Goal: Information Seeking & Learning: Find specific fact

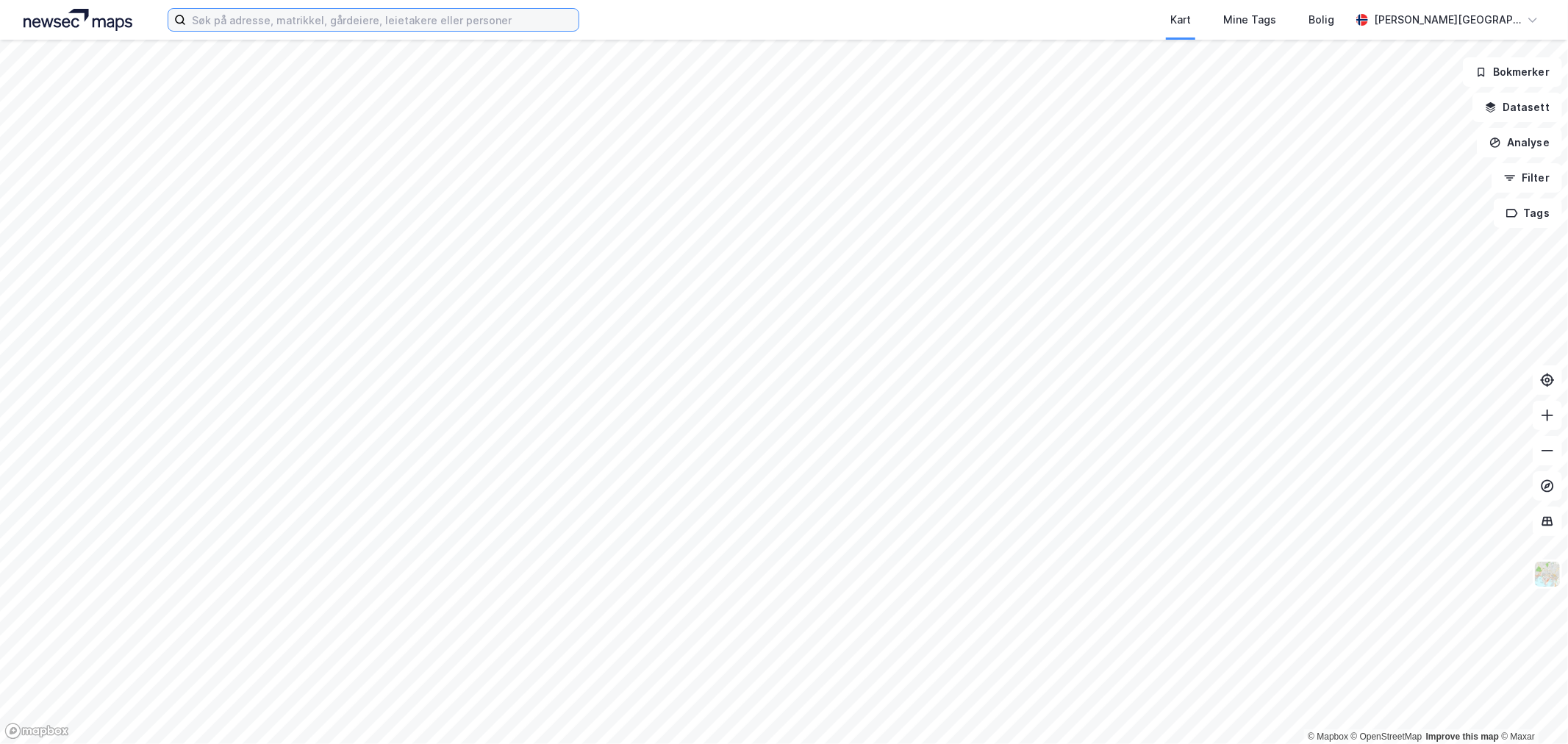
click at [297, 22] on input at bounding box center [382, 20] width 393 height 22
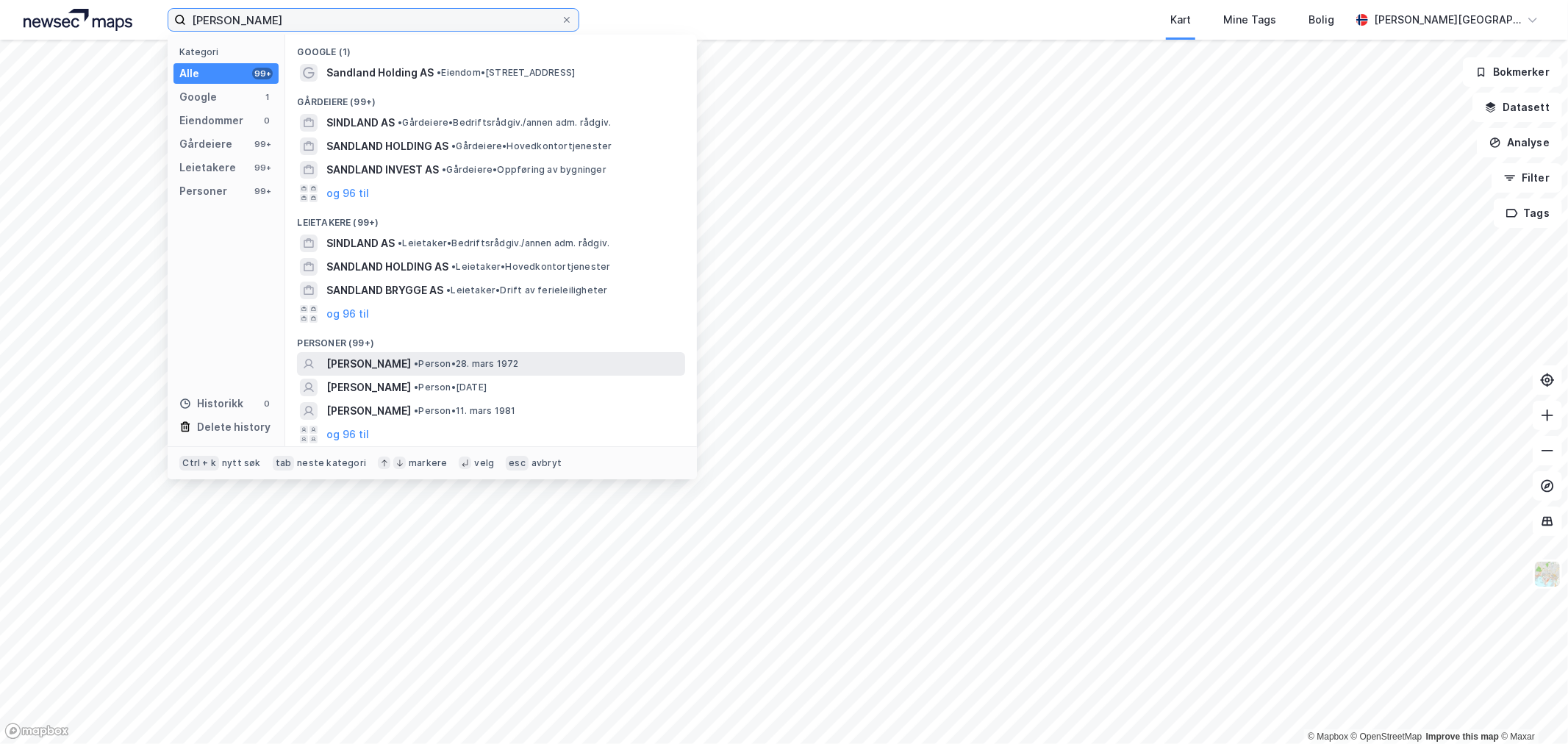
type input "[PERSON_NAME]"
click at [444, 358] on span "• Person • [DATE]" at bounding box center [466, 363] width 104 height 12
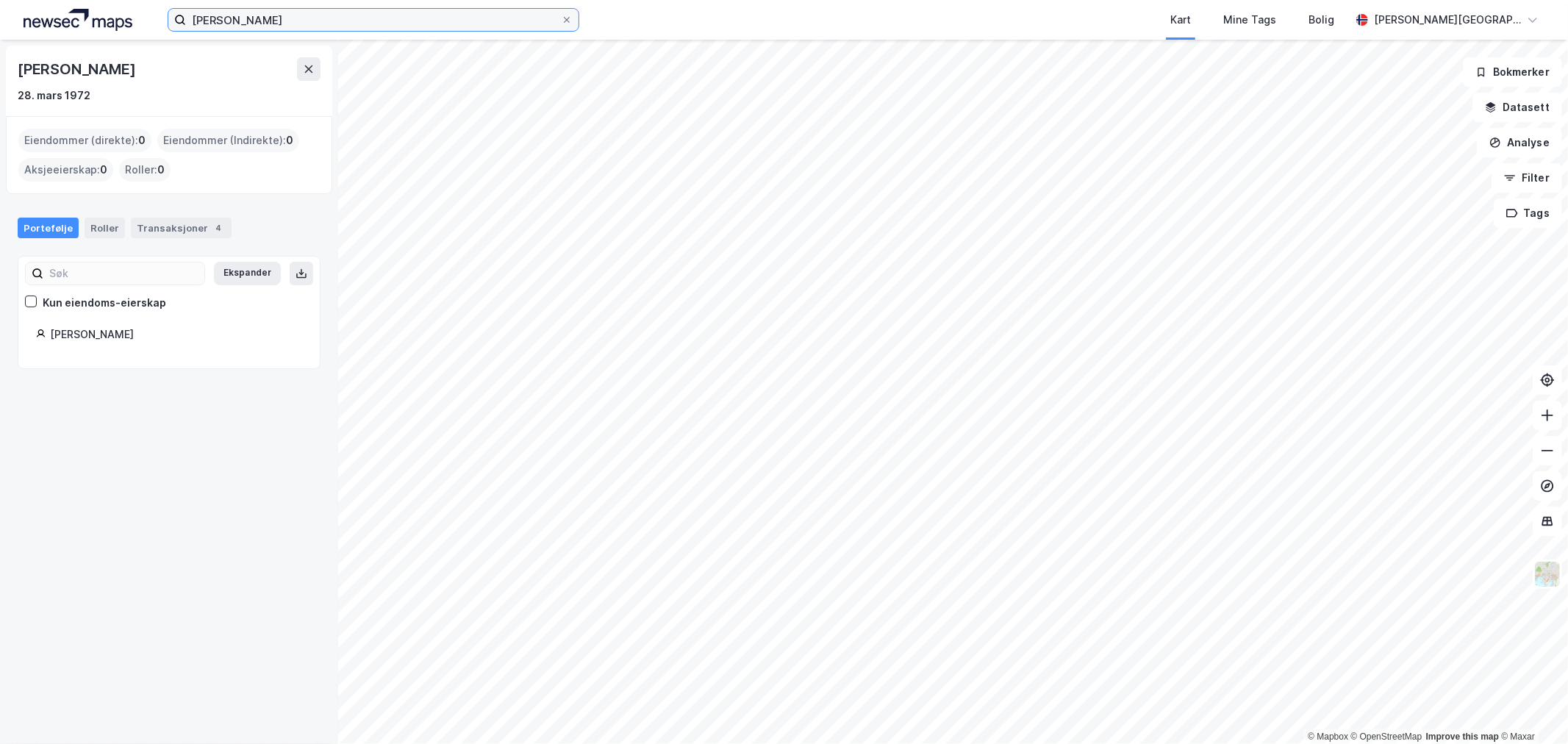
click at [297, 14] on input "[PERSON_NAME]" at bounding box center [374, 20] width 375 height 22
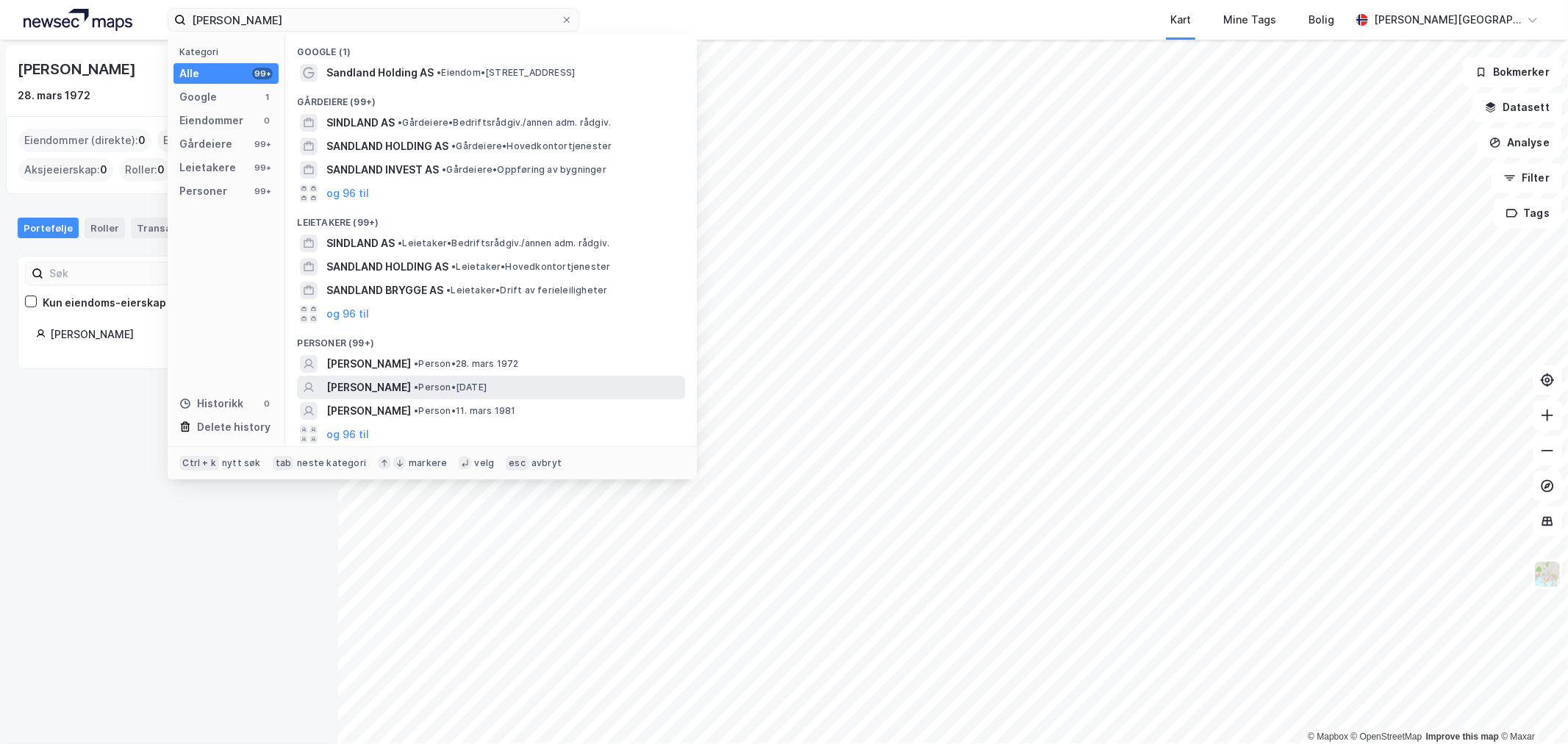
click at [401, 384] on span "[PERSON_NAME]" at bounding box center [369, 387] width 84 height 17
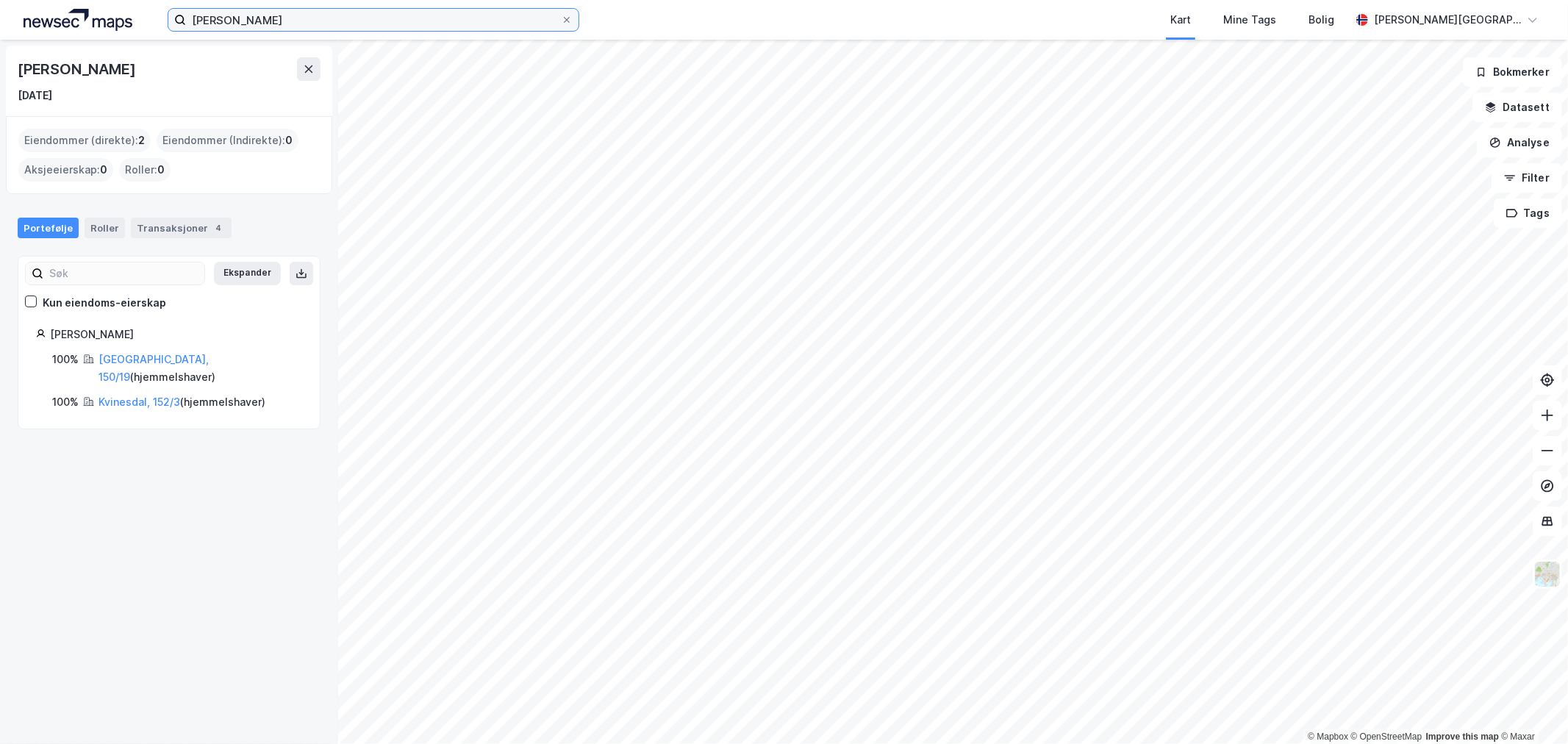
click at [333, 16] on input "[PERSON_NAME]" at bounding box center [374, 20] width 375 height 22
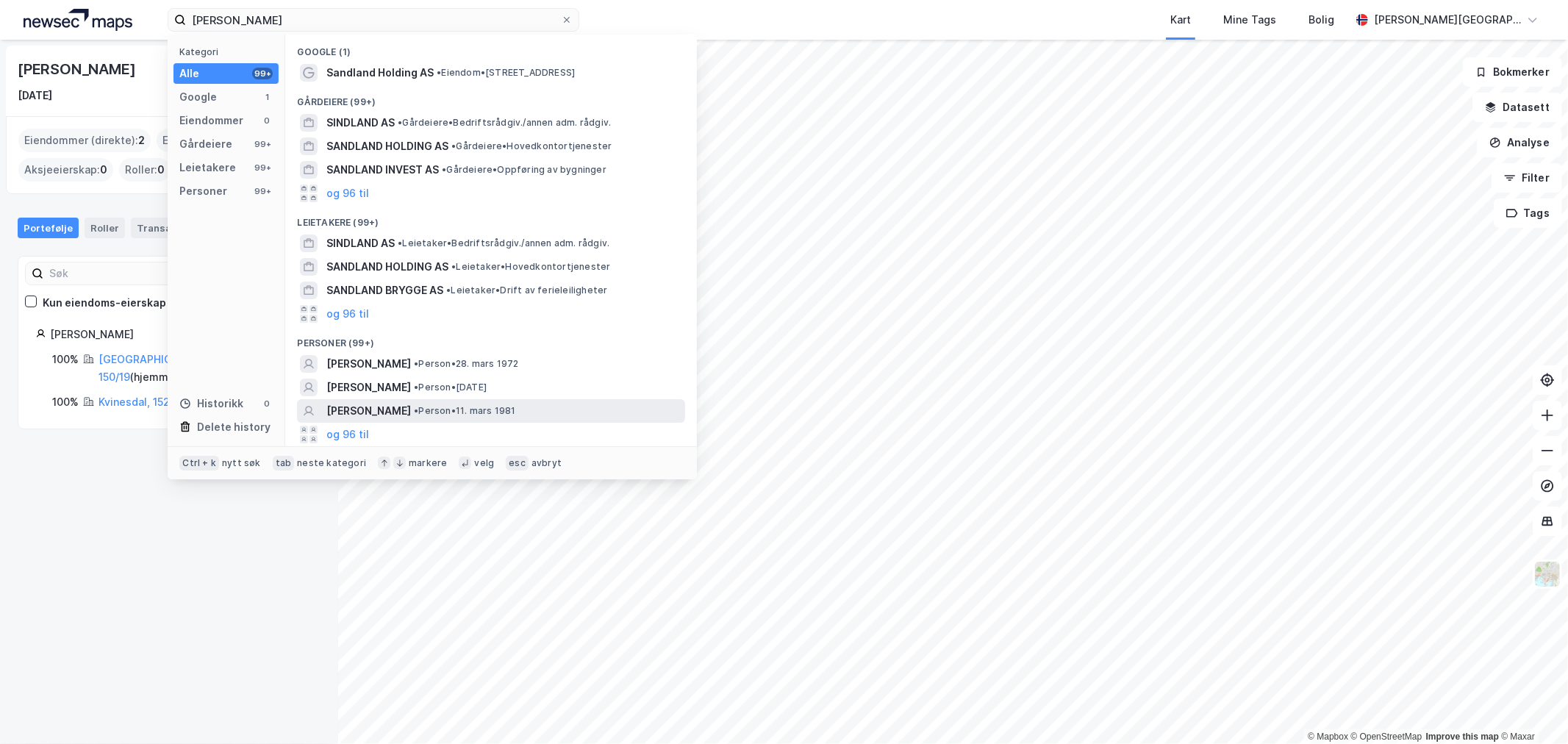
click at [411, 409] on span "[PERSON_NAME]" at bounding box center [369, 411] width 84 height 17
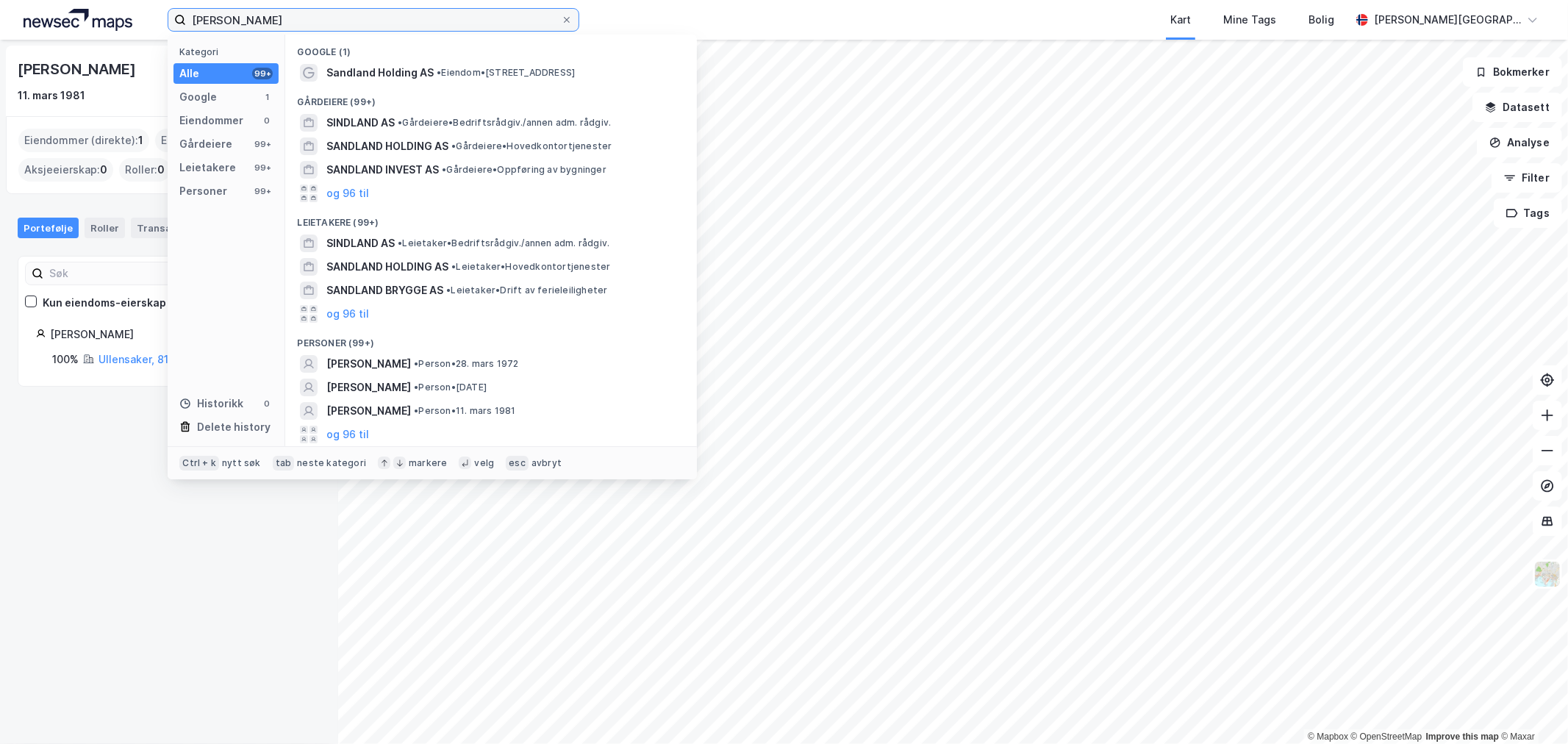
click at [350, 22] on input "[PERSON_NAME]" at bounding box center [374, 20] width 375 height 22
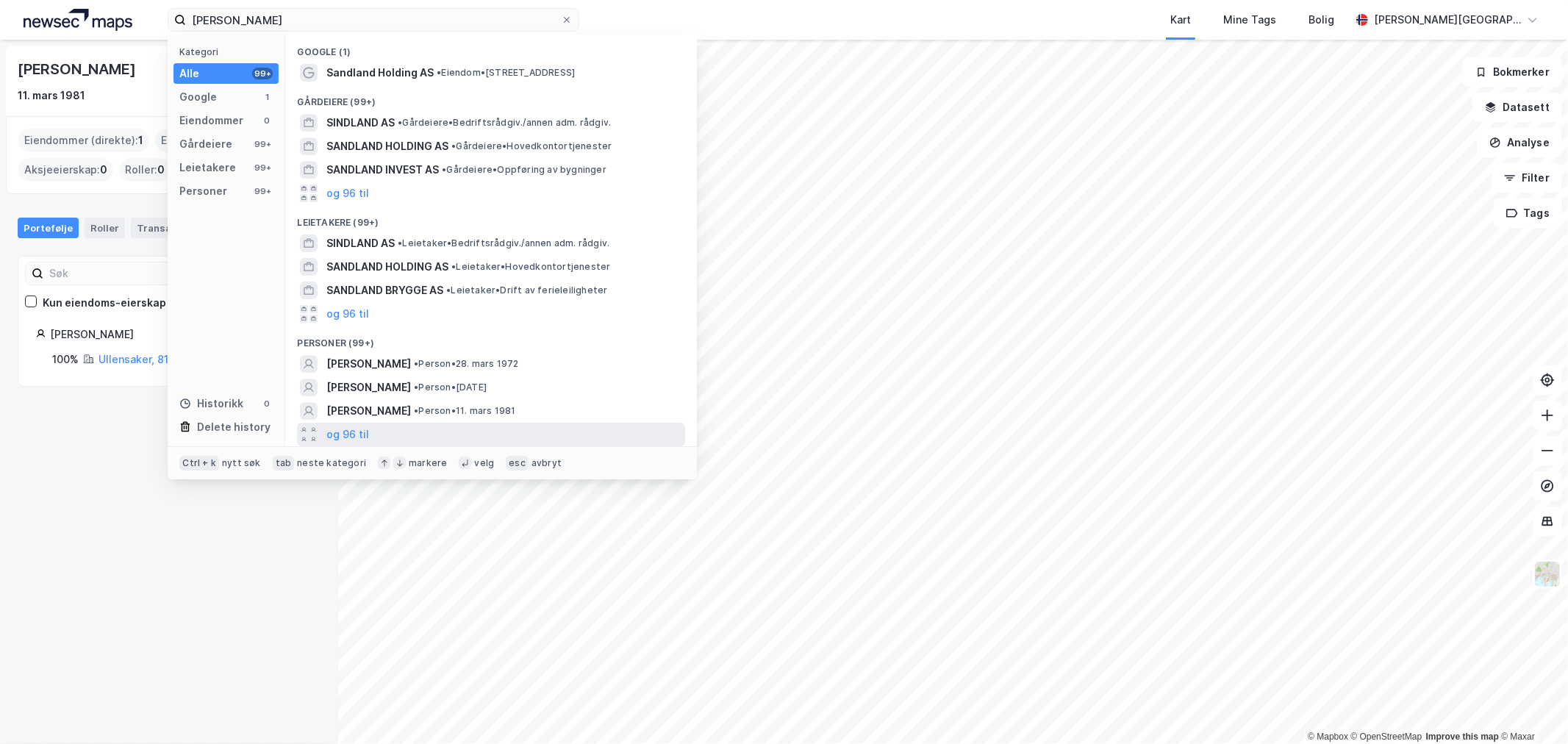
click at [376, 432] on div "og 96 til" at bounding box center [491, 435] width 388 height 24
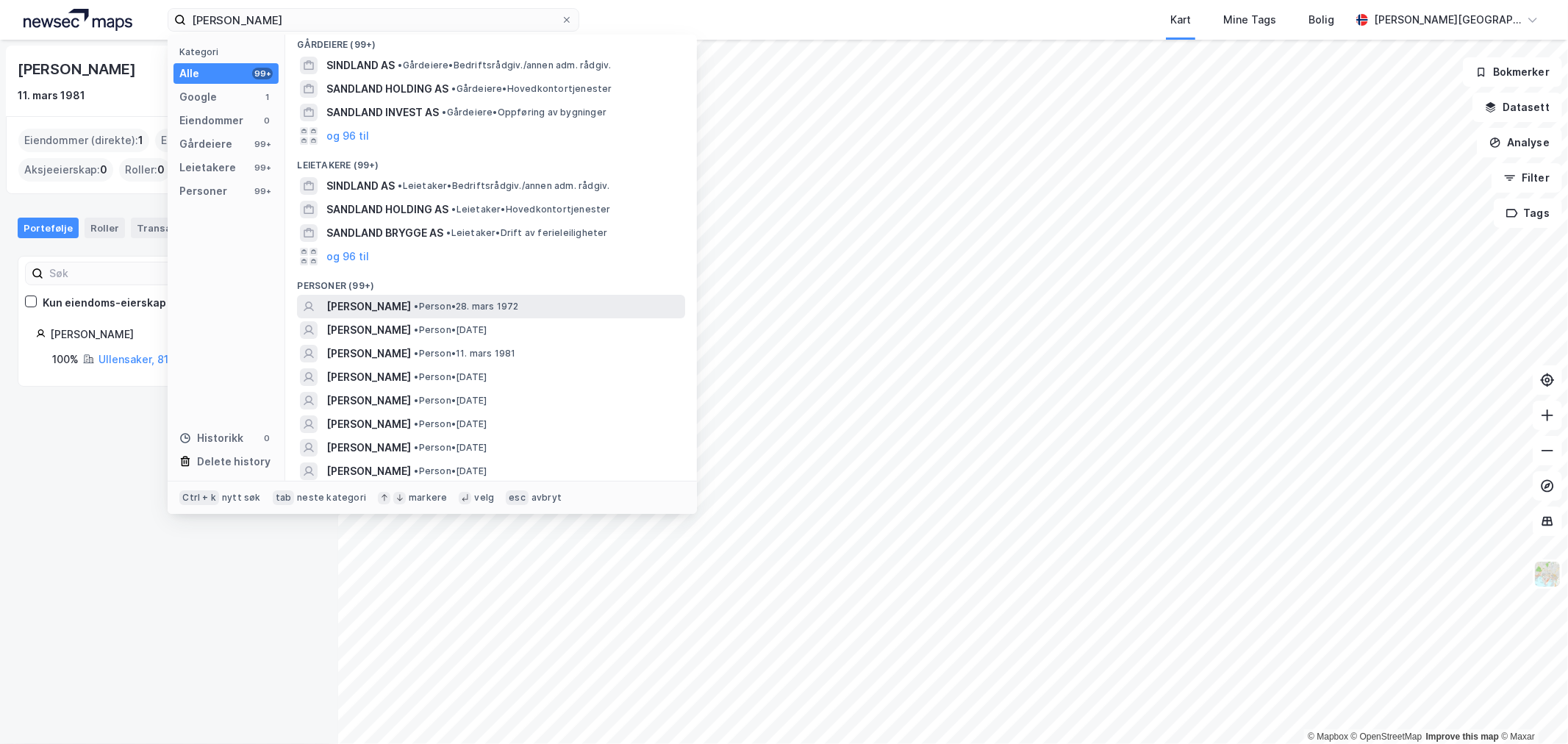
scroll to position [82, 0]
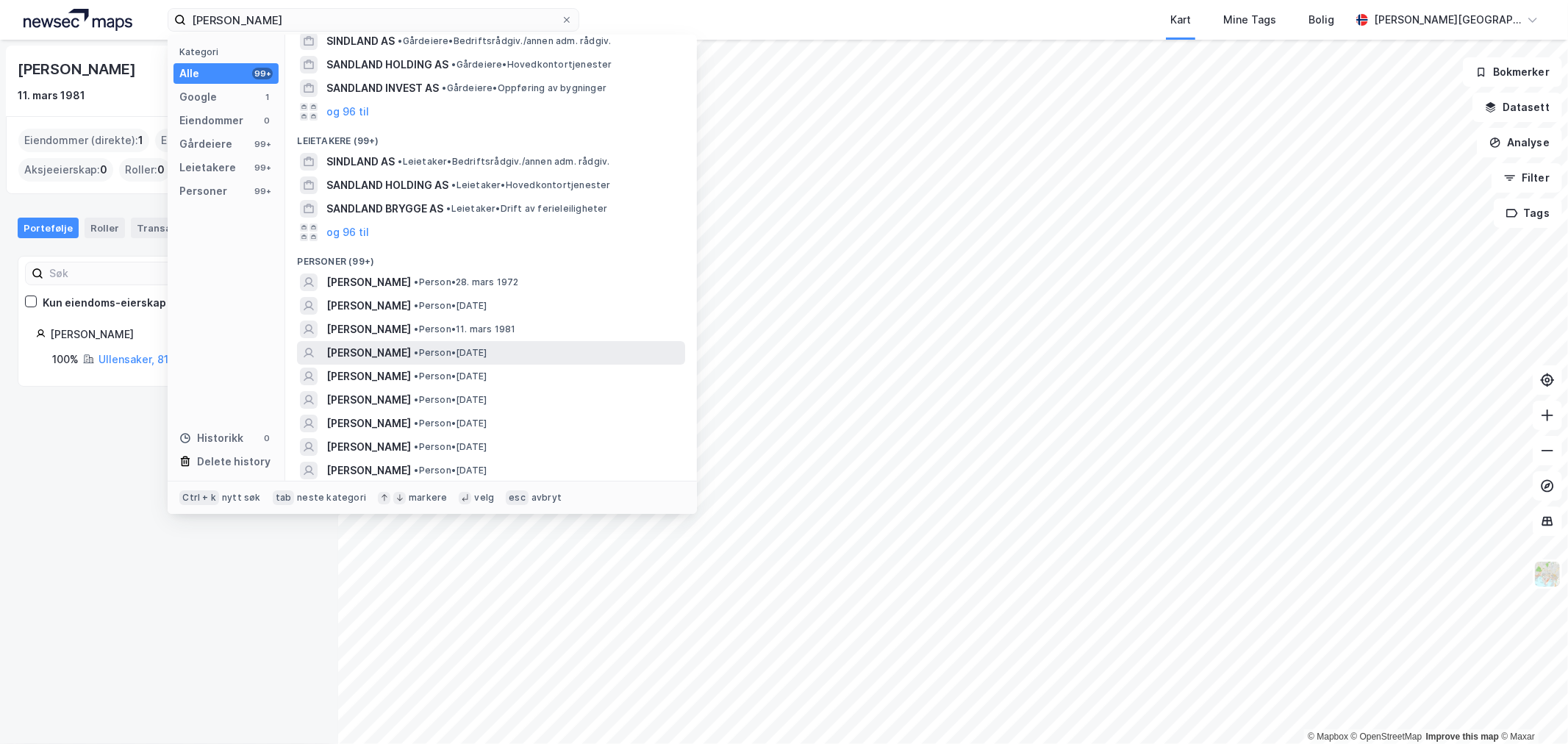
click at [395, 347] on span "[PERSON_NAME]" at bounding box center [369, 353] width 84 height 17
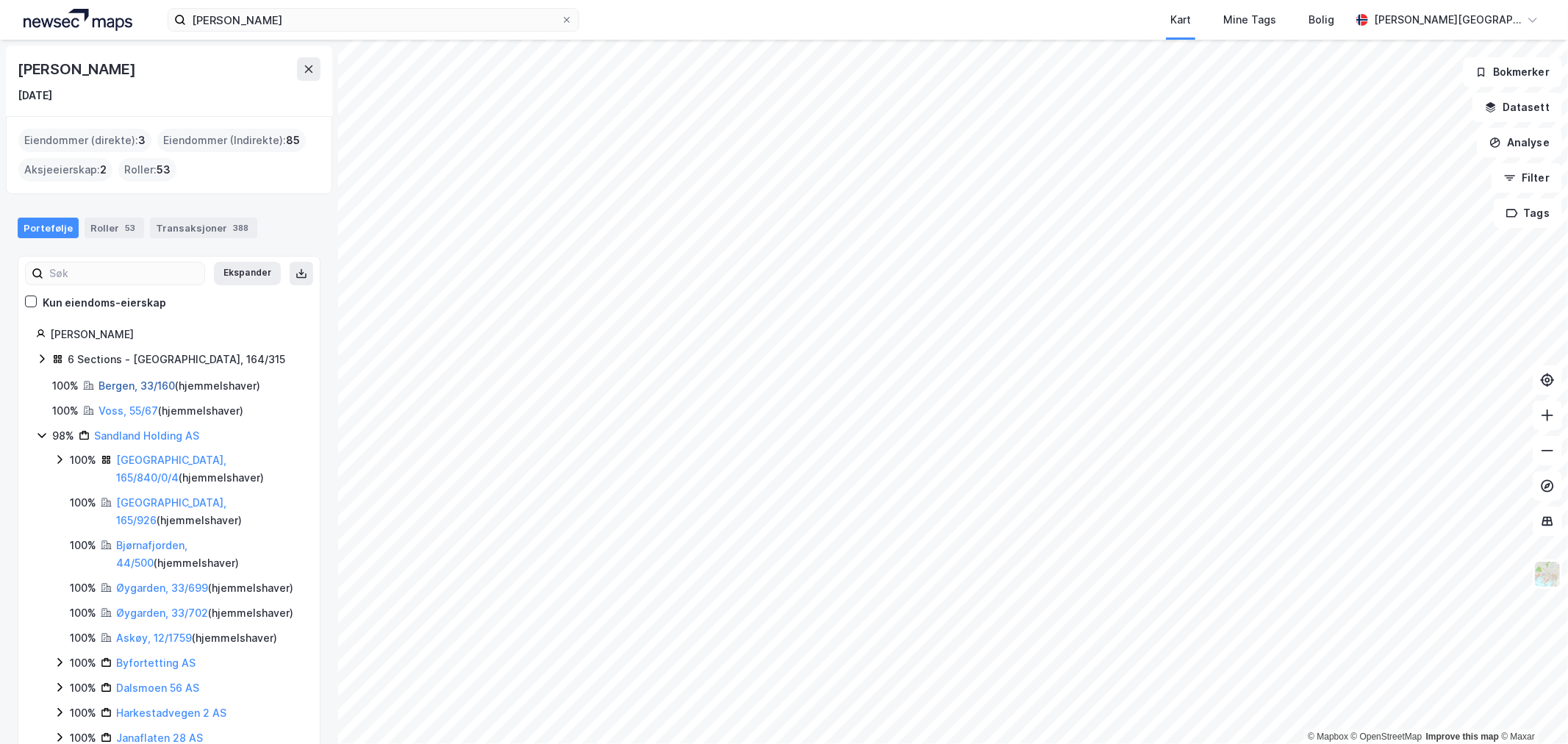
click at [132, 384] on link "Bergen, 33/160" at bounding box center [137, 386] width 76 height 13
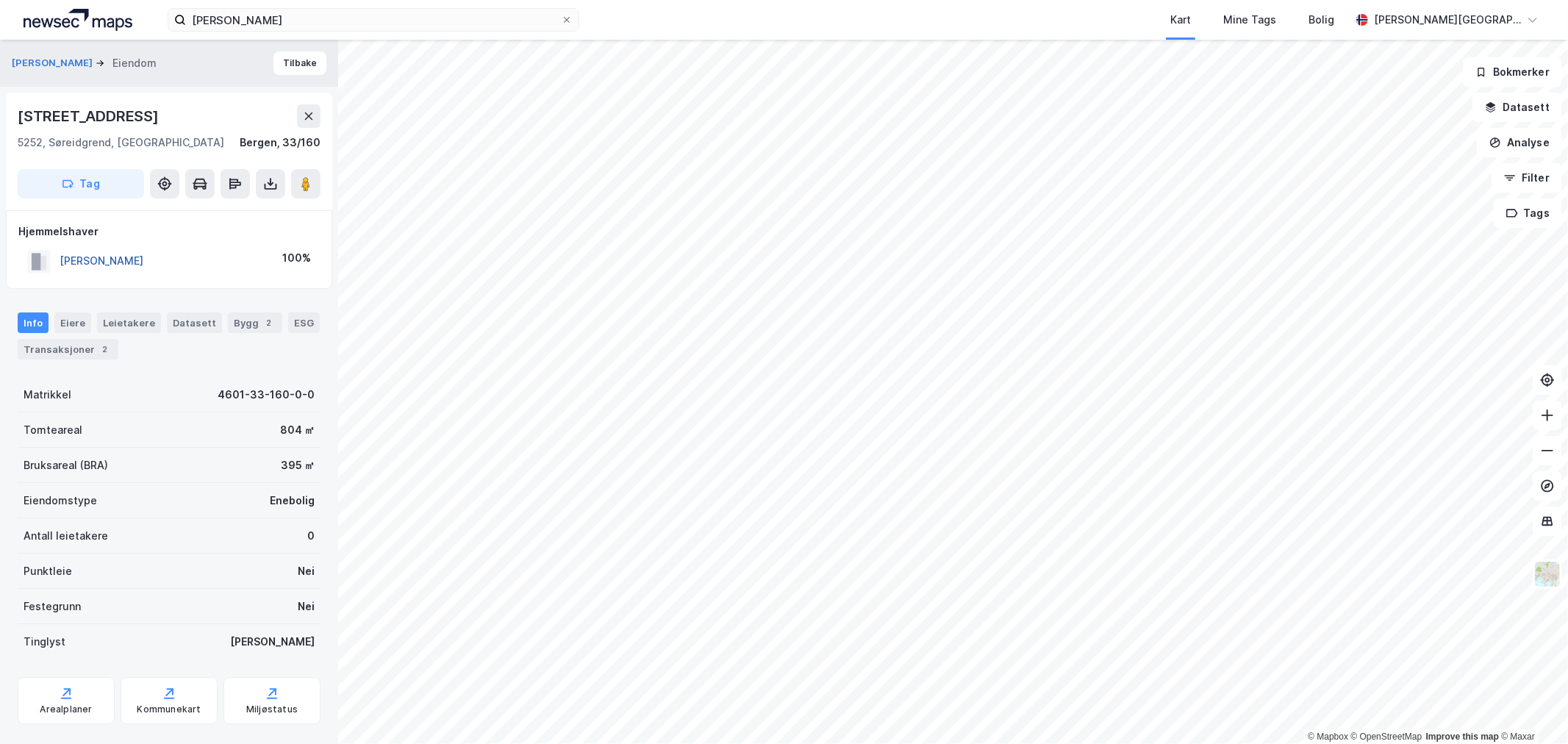
click at [0, 0] on button "[PERSON_NAME]" at bounding box center [0, 0] width 0 height 0
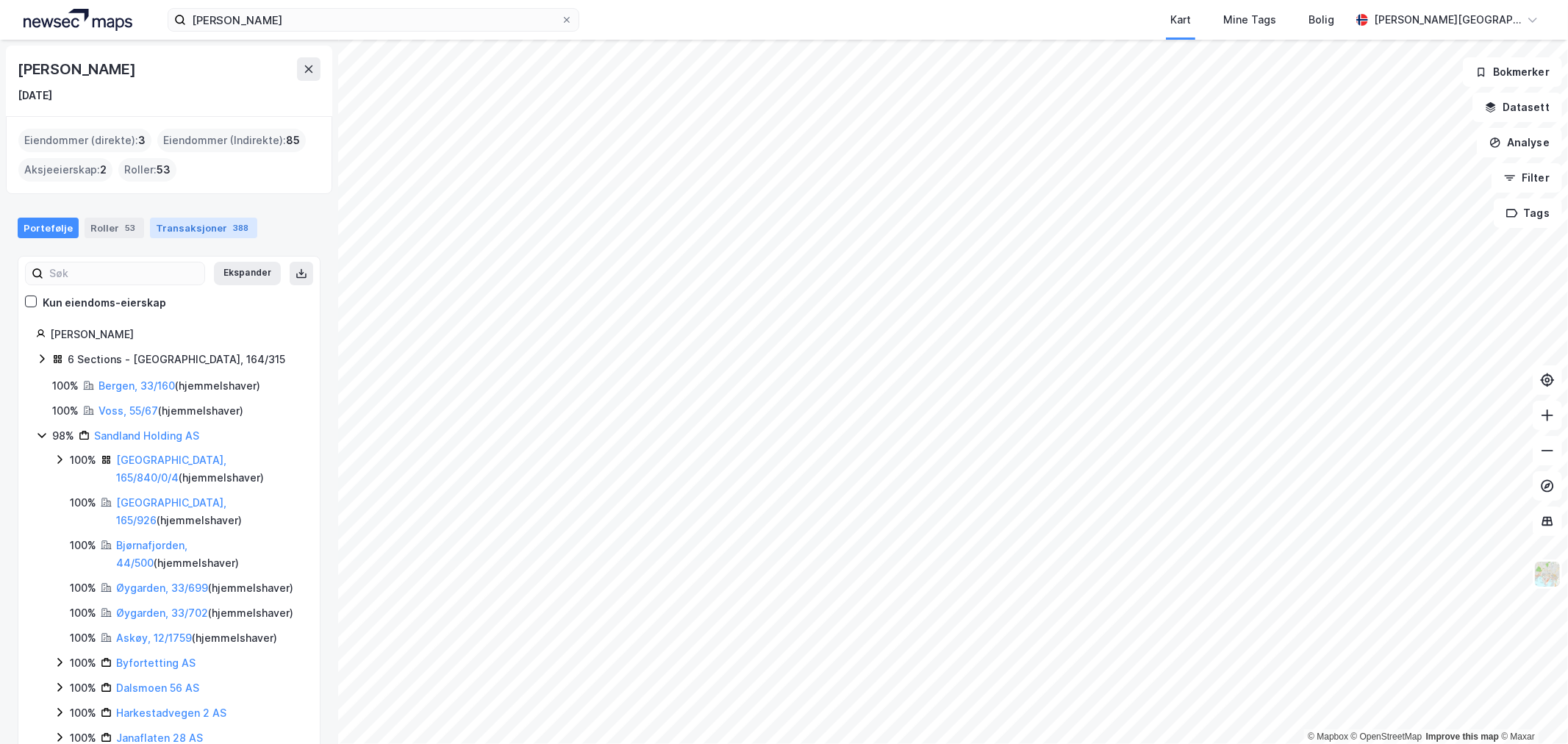
click at [208, 225] on div "Transaksjoner 388" at bounding box center [204, 228] width 107 height 21
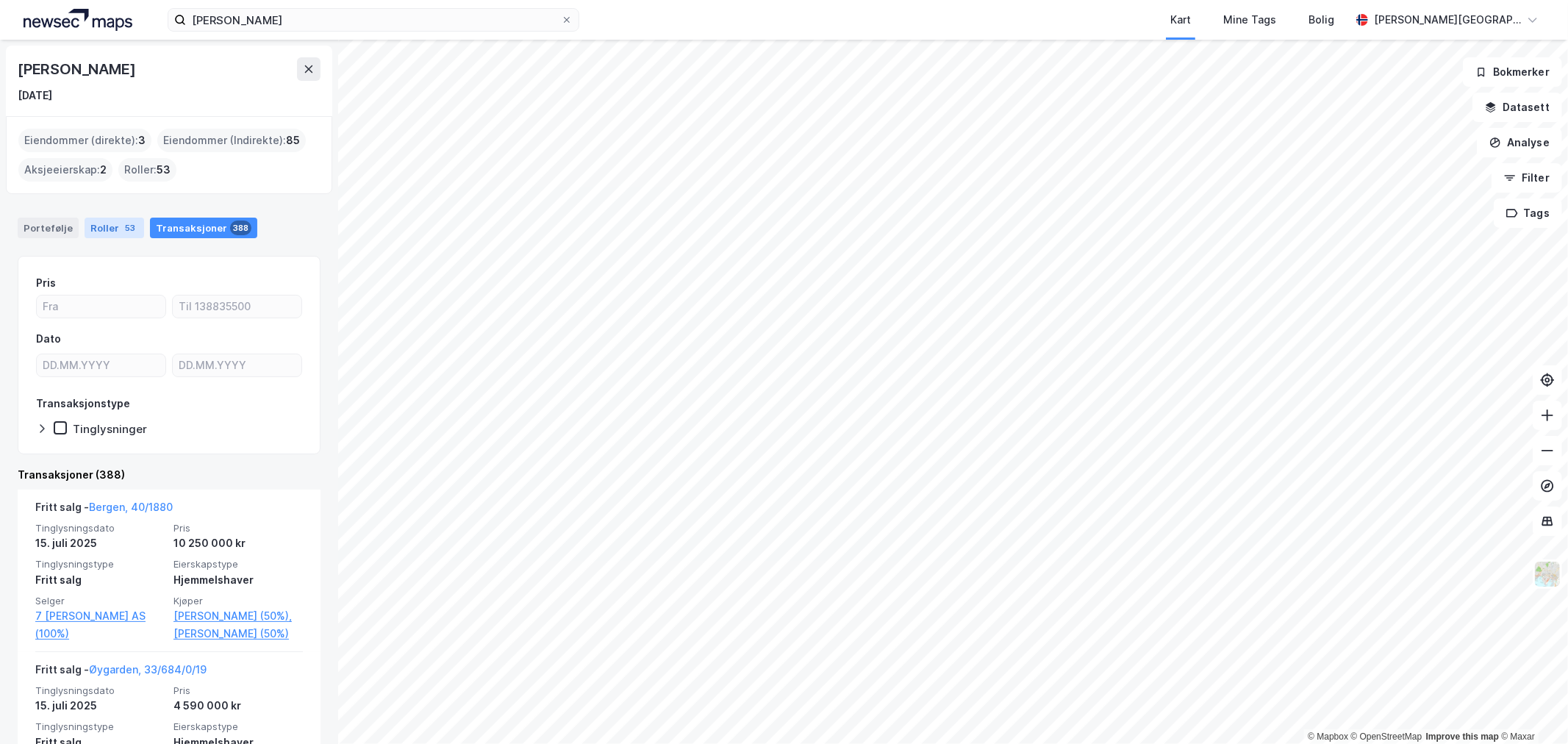
click at [111, 230] on div "Roller 53" at bounding box center [114, 228] width 60 height 21
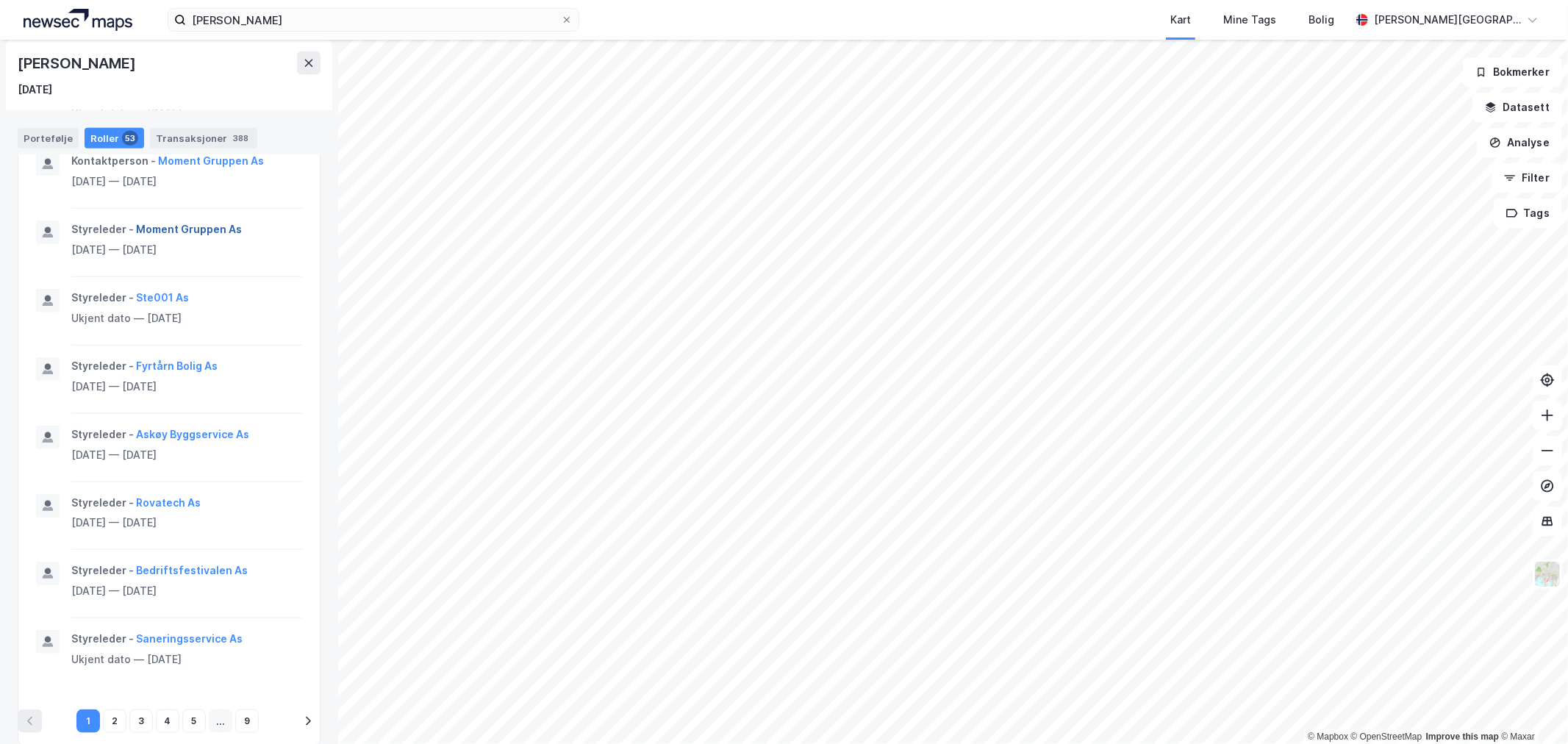
scroll to position [1133, 0]
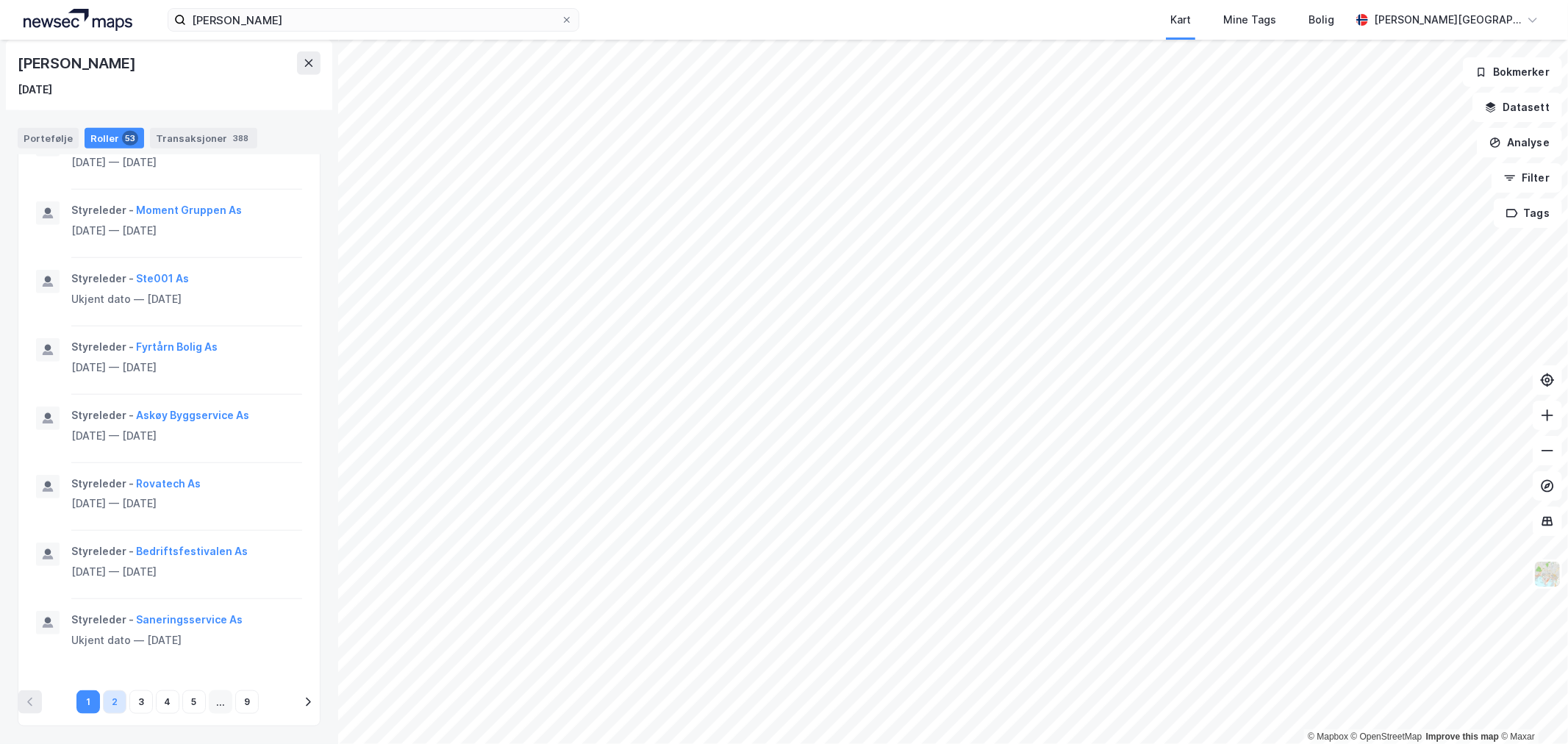
click at [115, 699] on button "2" at bounding box center [114, 702] width 24 height 24
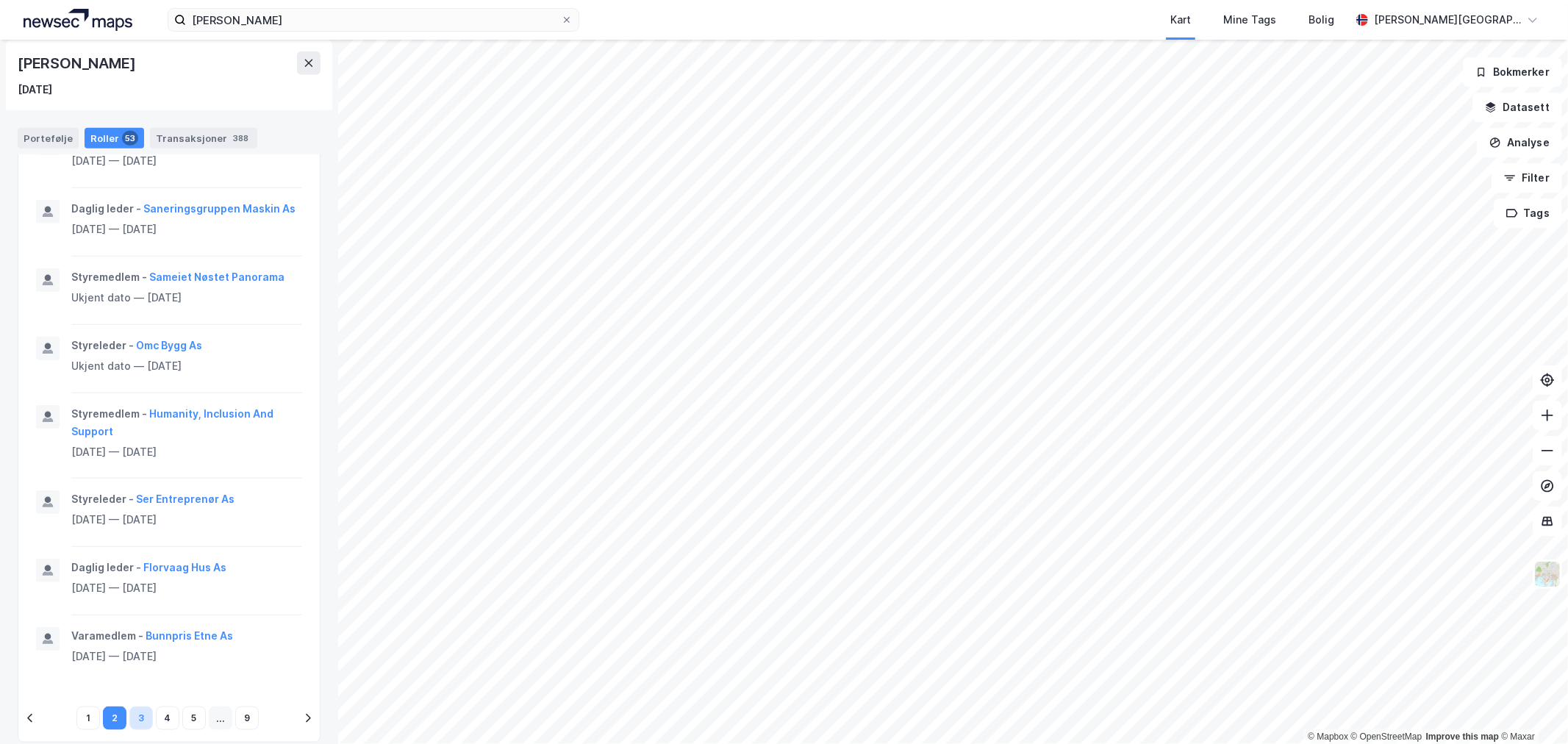
click at [136, 716] on button "3" at bounding box center [142, 719] width 24 height 24
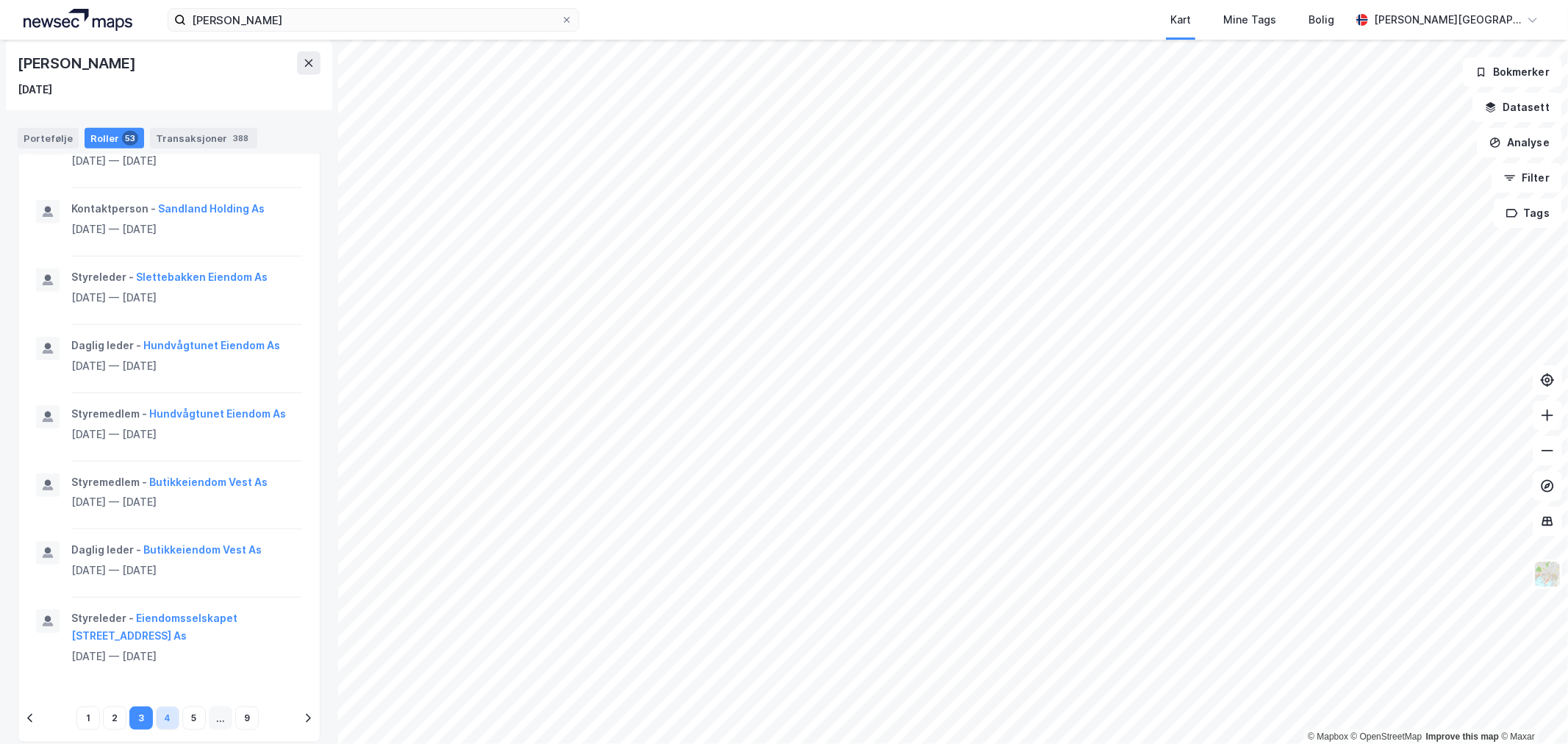
click at [156, 721] on button "4" at bounding box center [168, 719] width 24 height 24
click at [191, 703] on button "5" at bounding box center [194, 702] width 24 height 24
click at [245, 703] on button "9" at bounding box center [247, 702] width 24 height 24
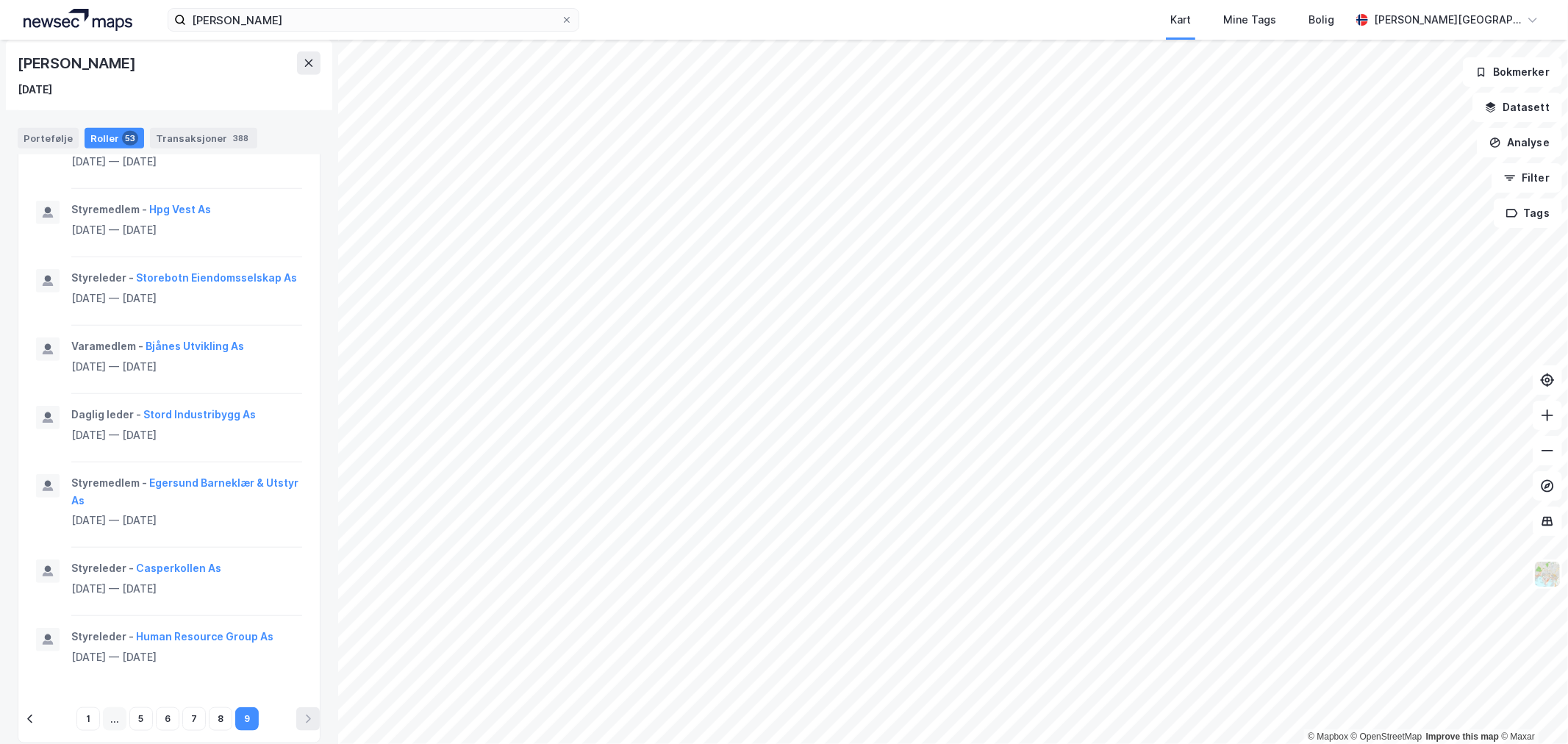
scroll to position [1082, 0]
click at [201, 707] on li "7" at bounding box center [195, 719] width 26 height 24
click at [209, 707] on button "8" at bounding box center [221, 719] width 24 height 24
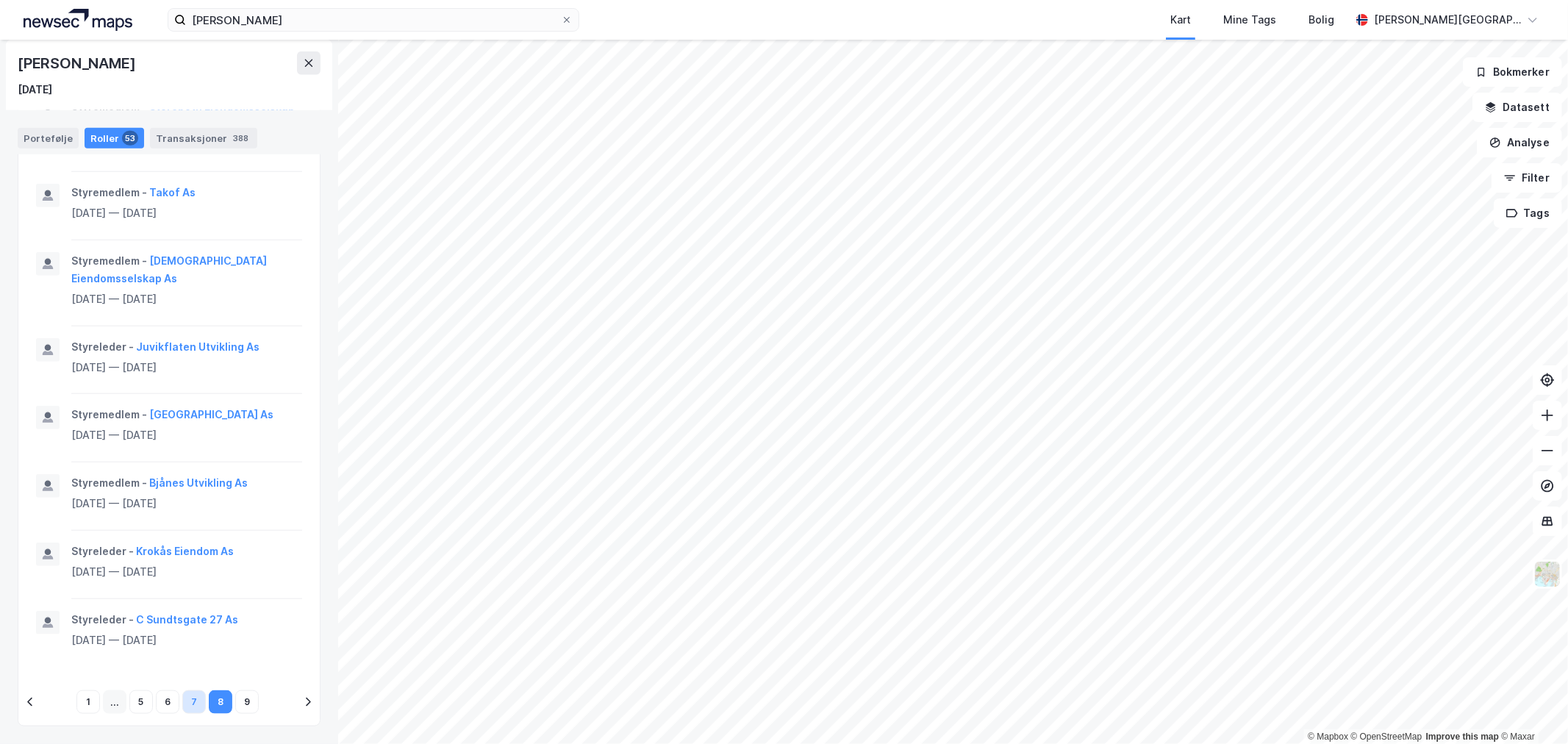
click at [187, 709] on button "7" at bounding box center [194, 702] width 24 height 24
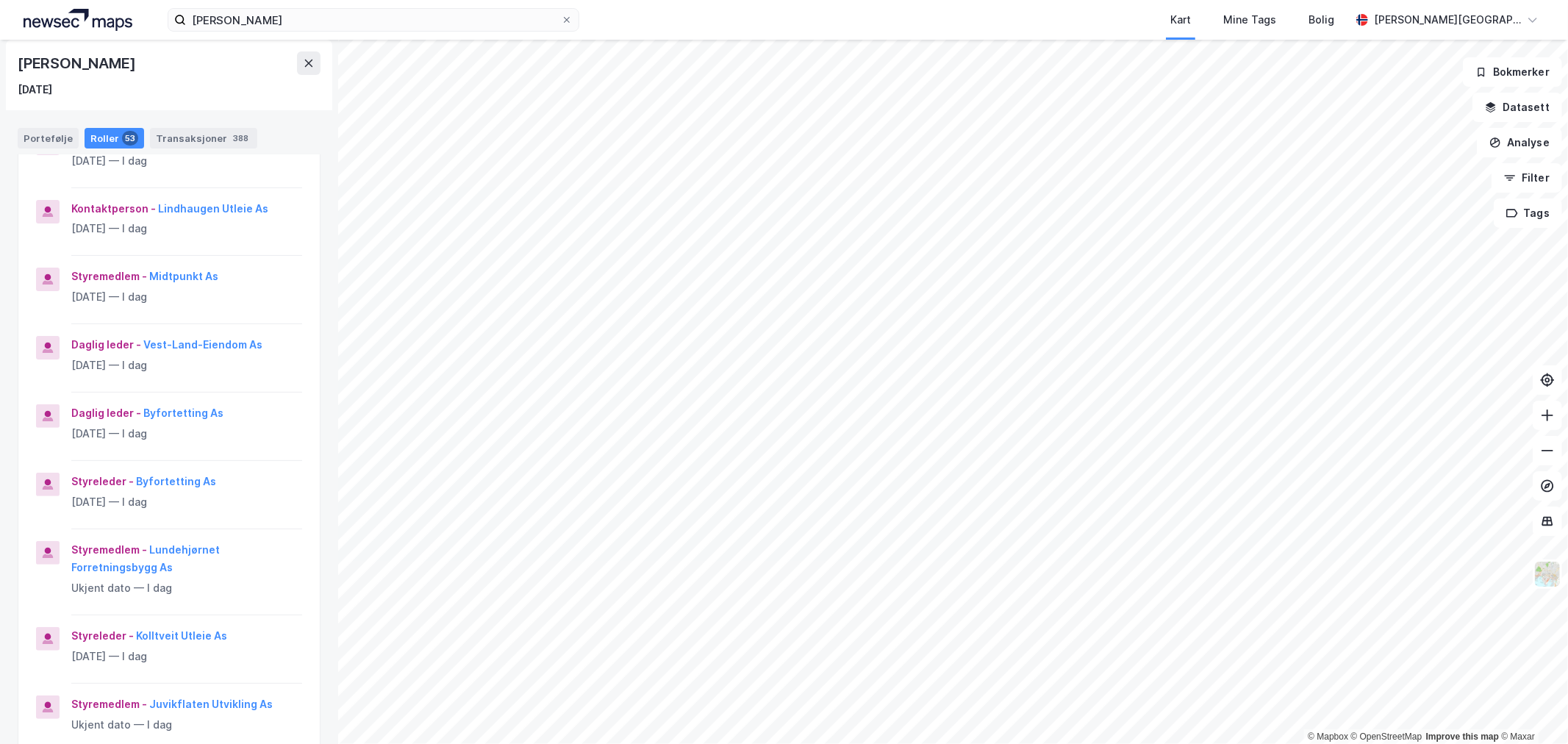
scroll to position [0, 0]
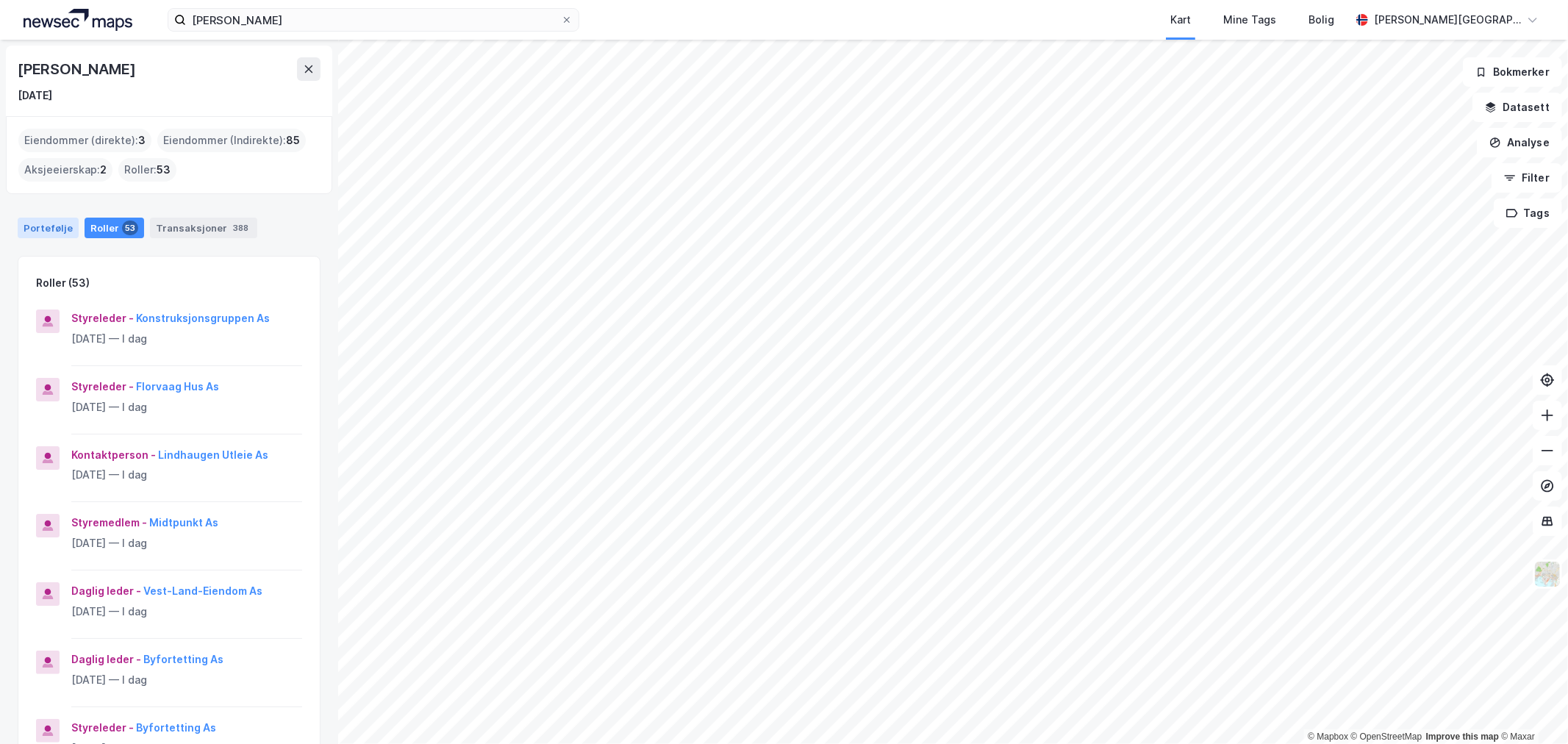
click at [64, 229] on div "Portefølje" at bounding box center [48, 228] width 61 height 21
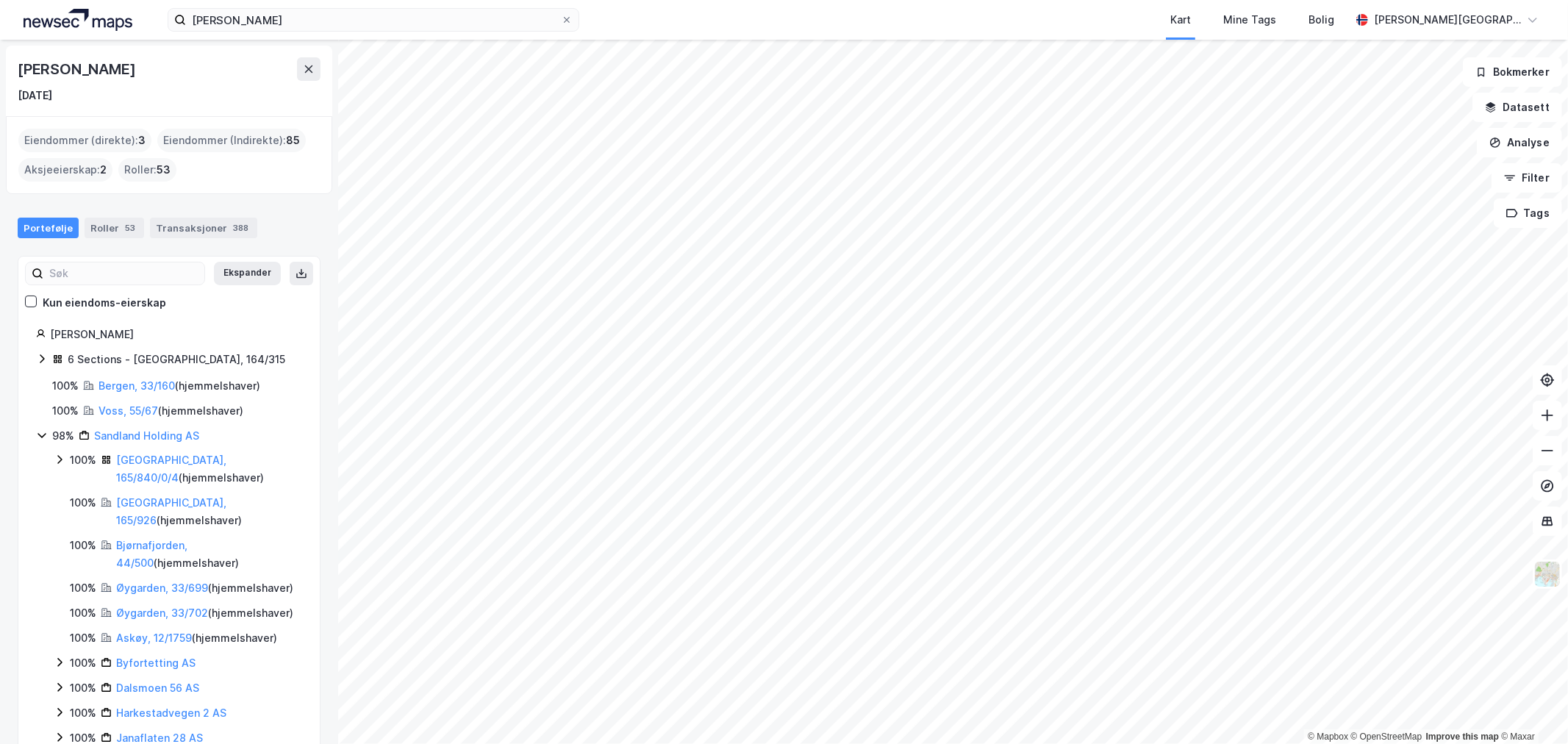
click at [59, 20] on img at bounding box center [78, 20] width 109 height 22
